Goal: Transaction & Acquisition: Purchase product/service

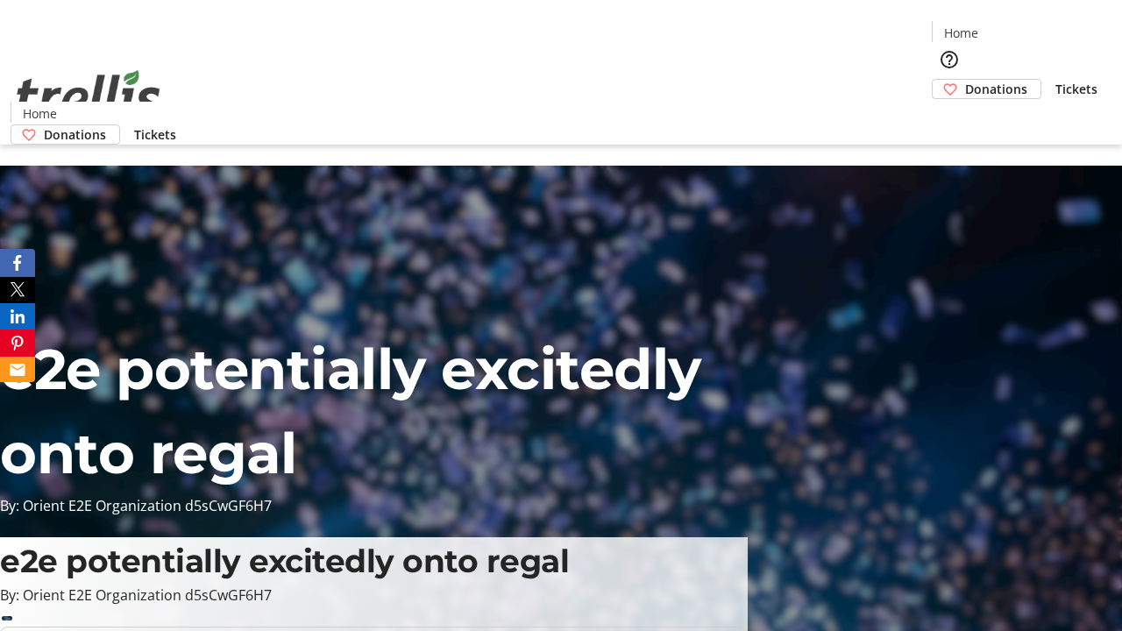
click at [965, 80] on span "Donations" at bounding box center [996, 89] width 62 height 18
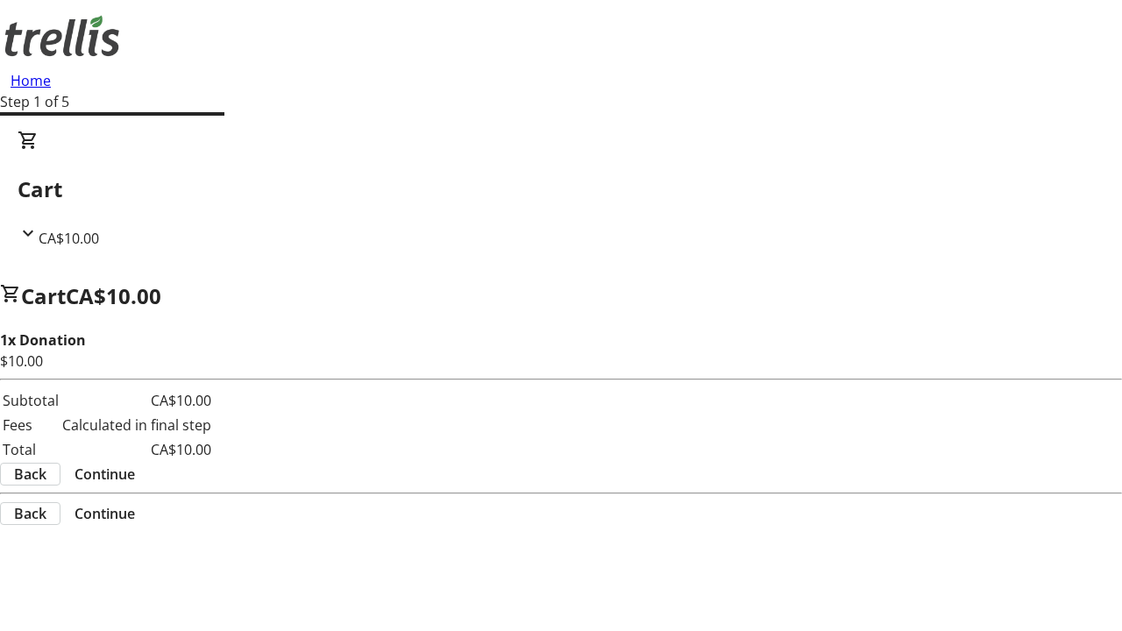
select select "CA"
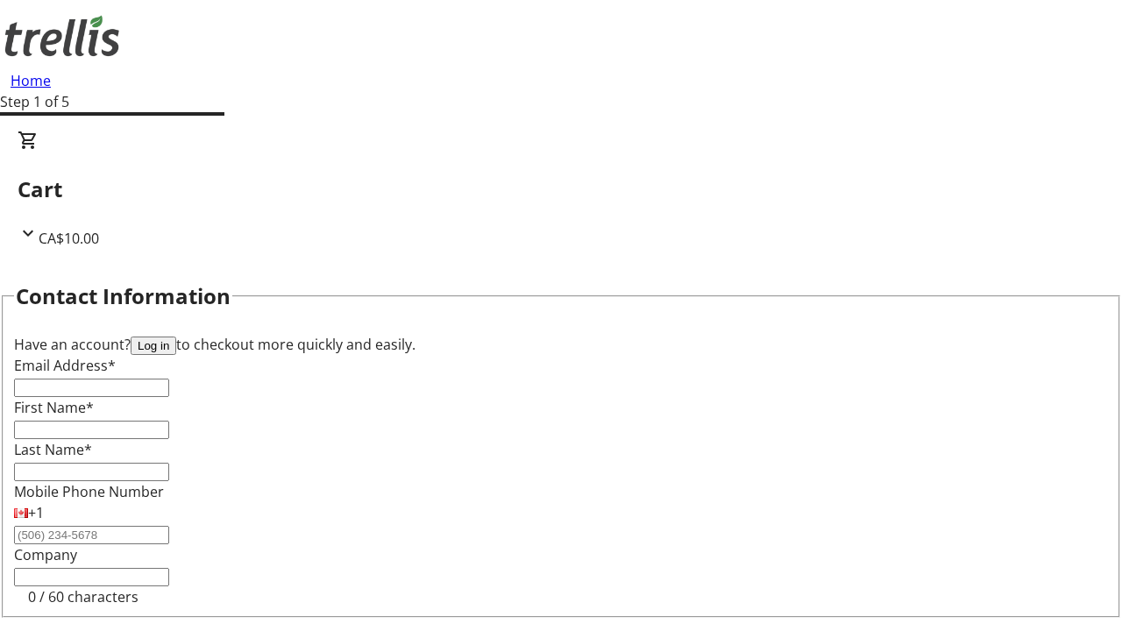
click at [176, 337] on button "Log in" at bounding box center [154, 346] width 46 height 18
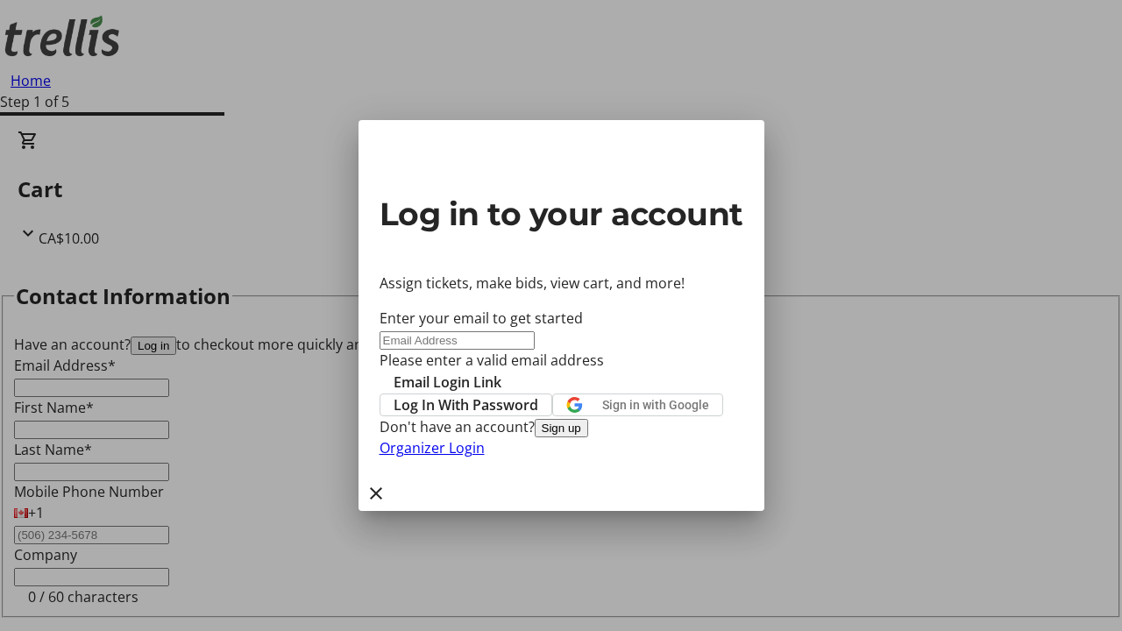
click at [538, 394] on span "Log In With Password" at bounding box center [466, 404] width 145 height 21
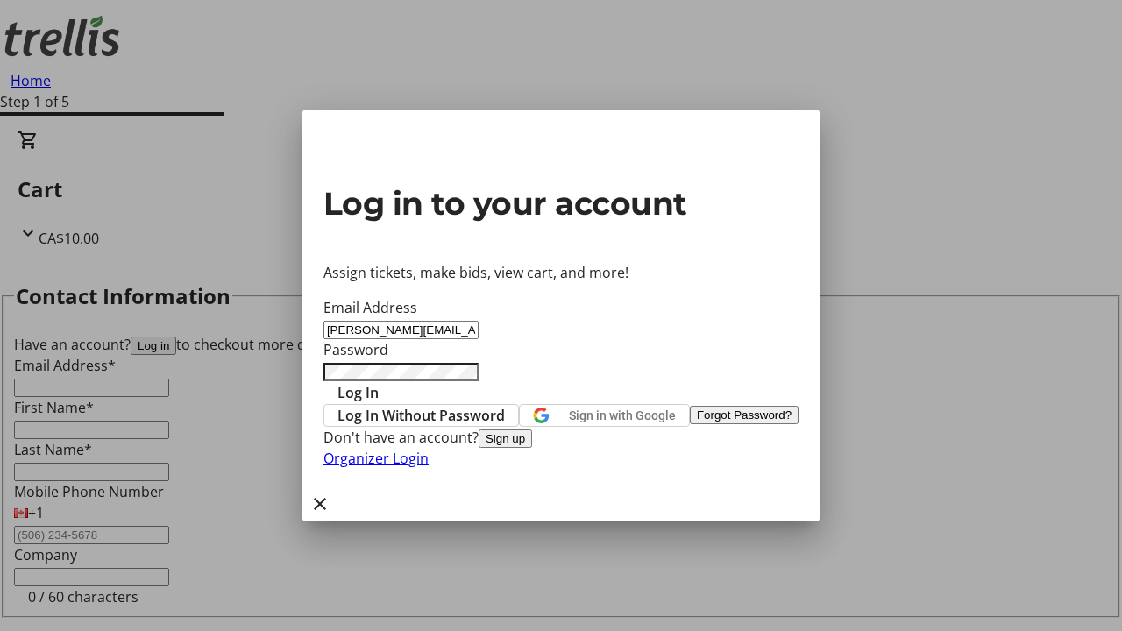
click at [379, 382] on span "Log In" at bounding box center [358, 392] width 41 height 21
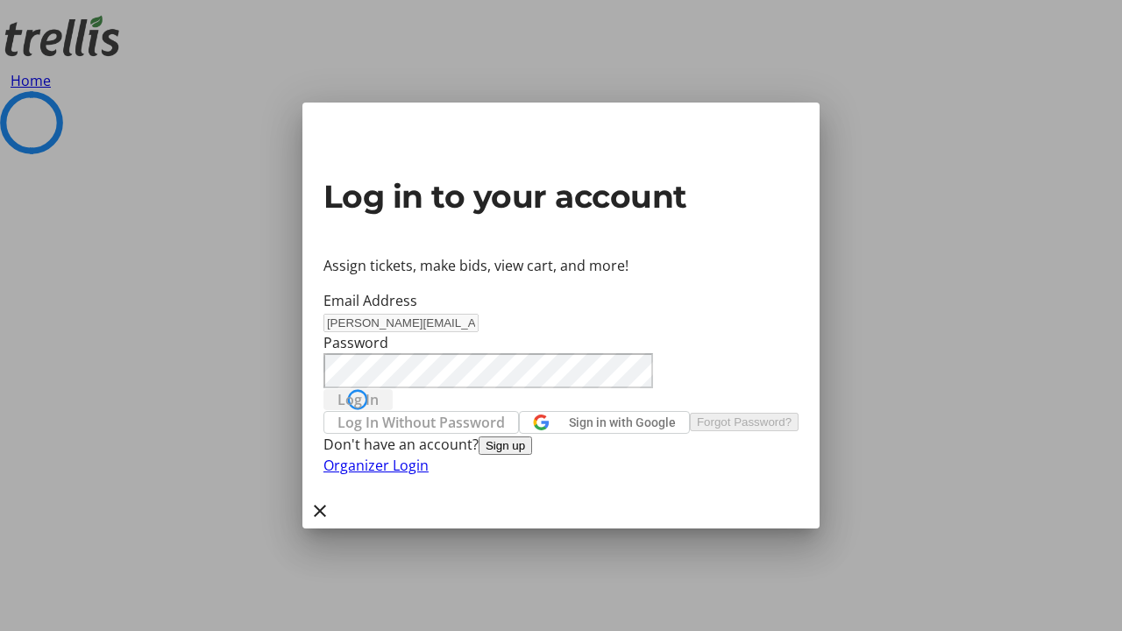
select select "CA"
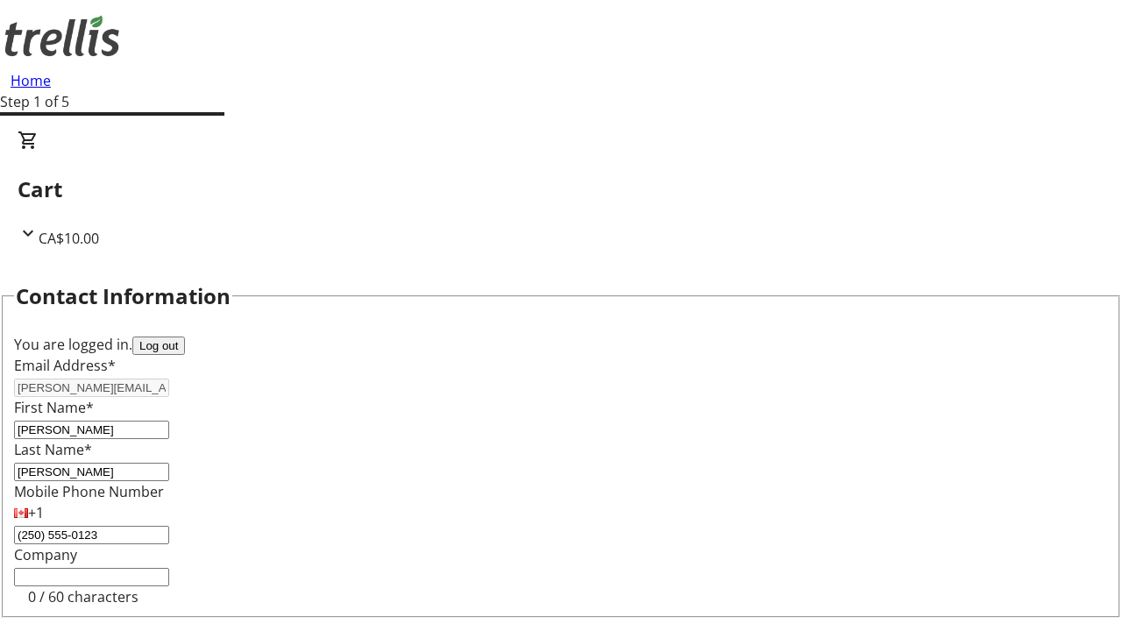
type input "[STREET_ADDRESS][PERSON_NAME]"
type input "Kelowna"
select select "BC"
type input "Kelowna"
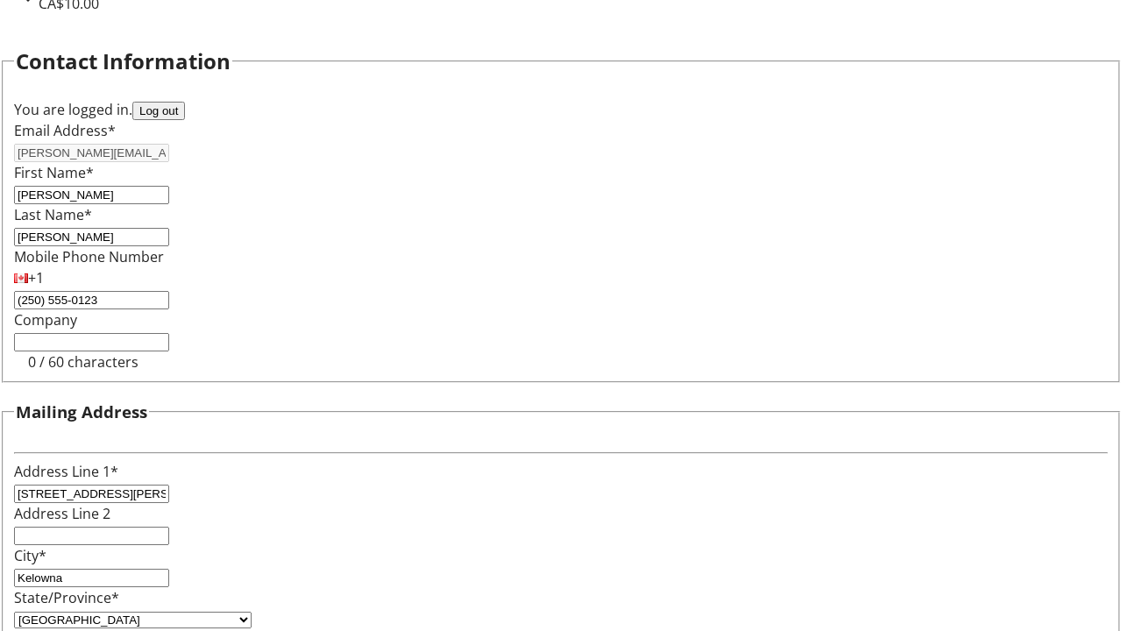
type input "V1Y 0C2"
